Goal: Go to known website: Go to known website

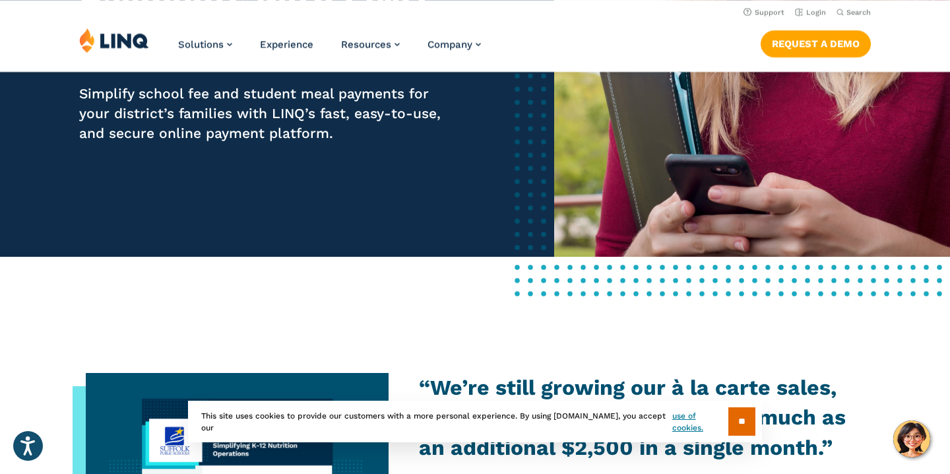
scroll to position [127, 0]
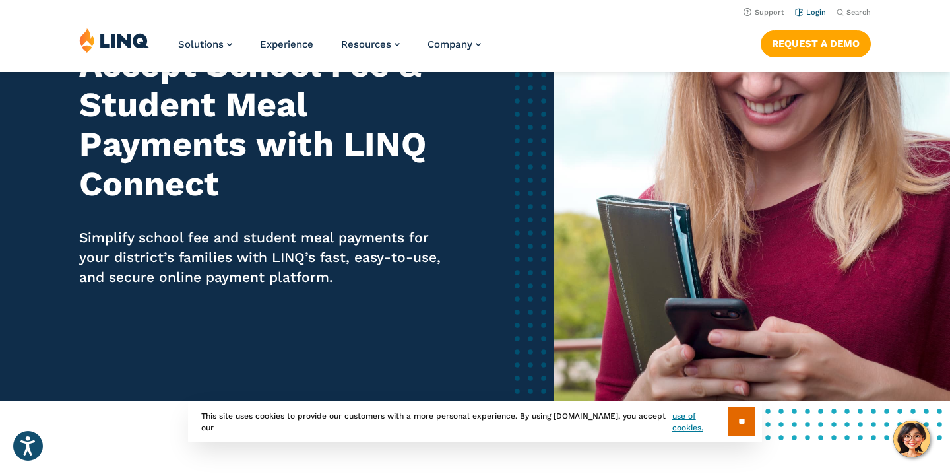
click at [816, 11] on link "Login" at bounding box center [810, 12] width 31 height 9
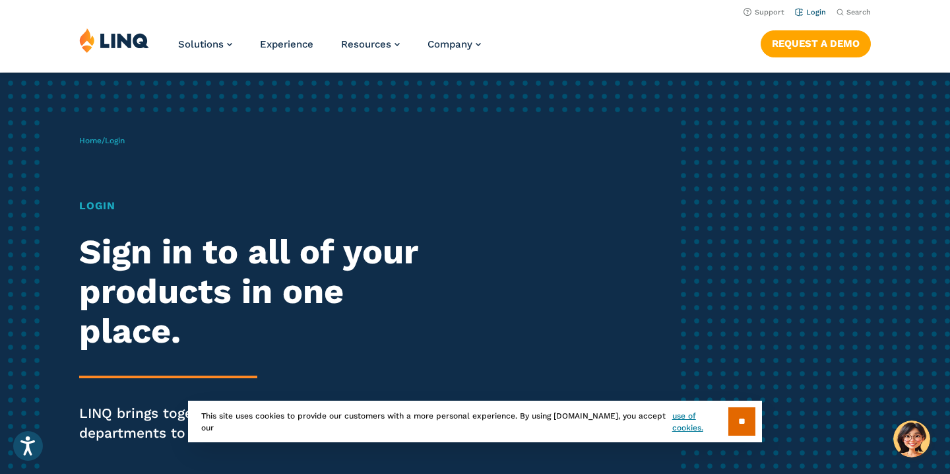
click at [818, 13] on link "Login" at bounding box center [810, 12] width 31 height 9
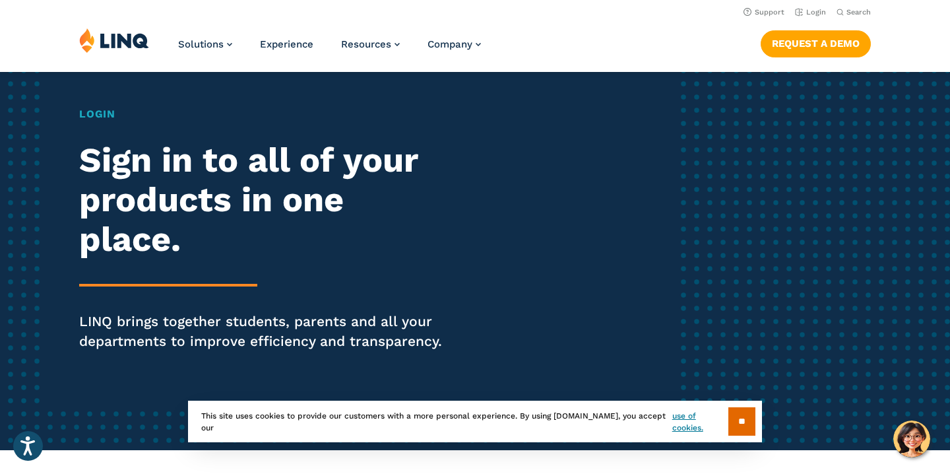
scroll to position [91, 0]
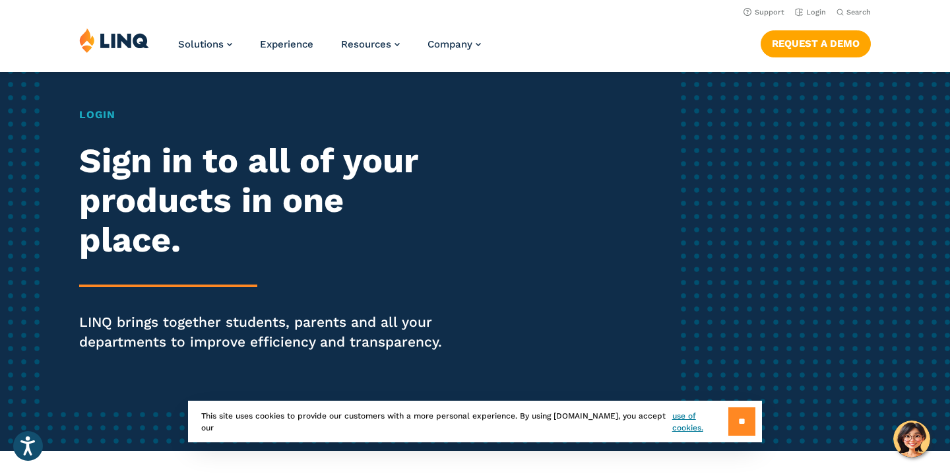
click at [741, 426] on input "**" at bounding box center [742, 421] width 27 height 28
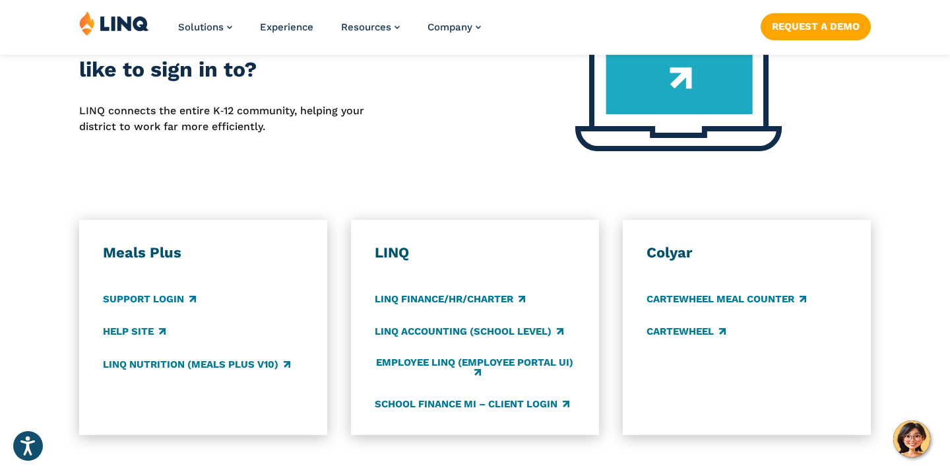
scroll to position [629, 0]
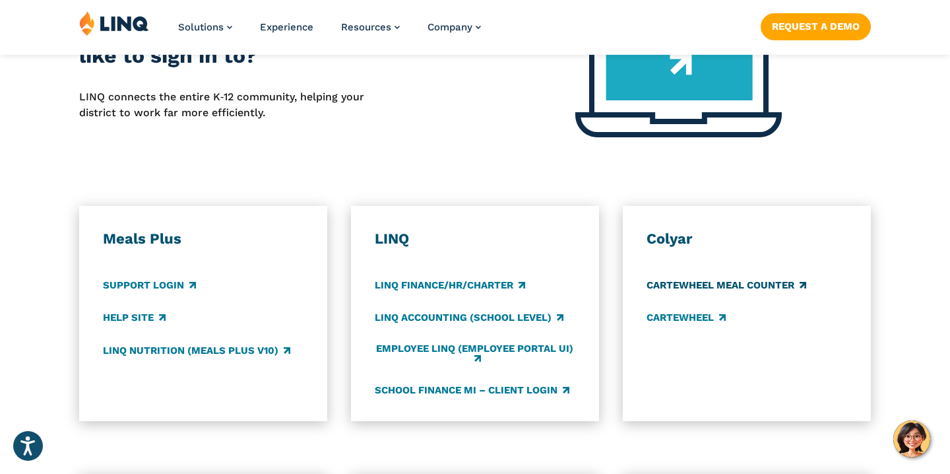
click at [726, 286] on link "CARTEWHEEL Meal Counter" at bounding box center [727, 286] width 160 height 15
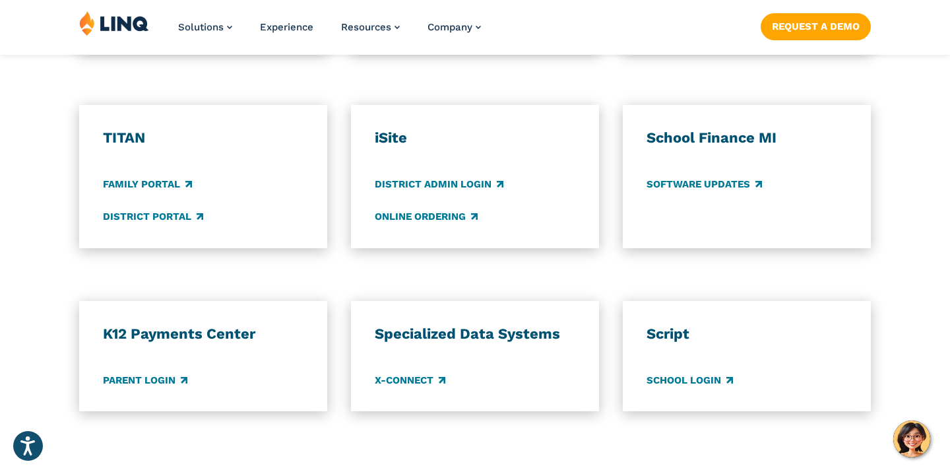
scroll to position [1017, 0]
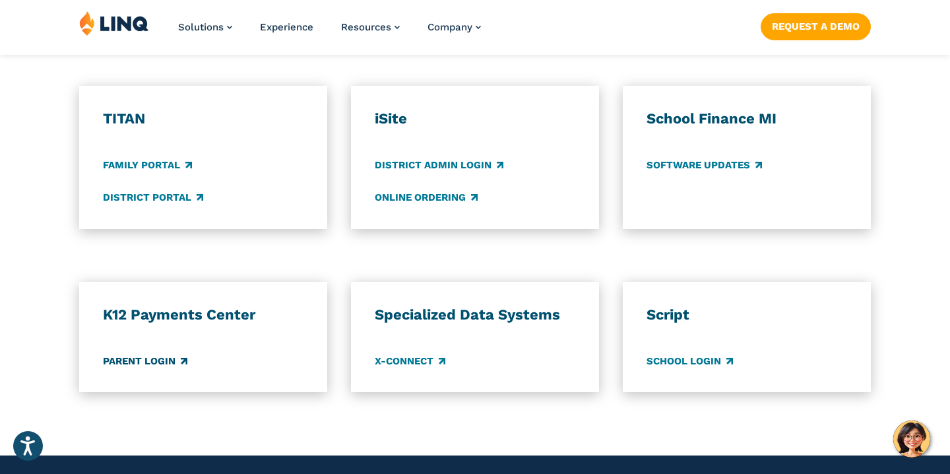
click at [164, 358] on link "Parent Login" at bounding box center [145, 361] width 84 height 15
